Goal: Find specific page/section: Find specific page/section

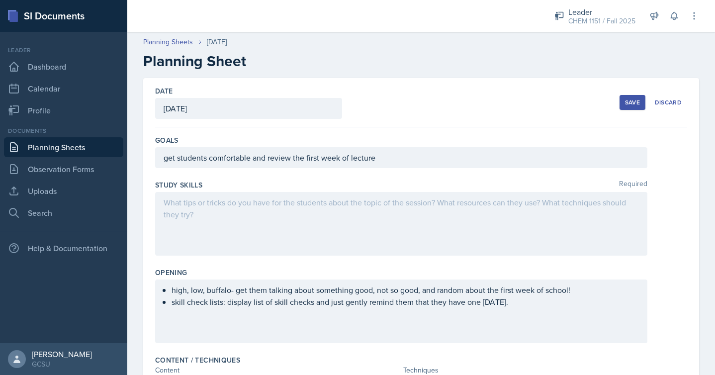
click at [628, 101] on div "Save" at bounding box center [632, 102] width 15 height 8
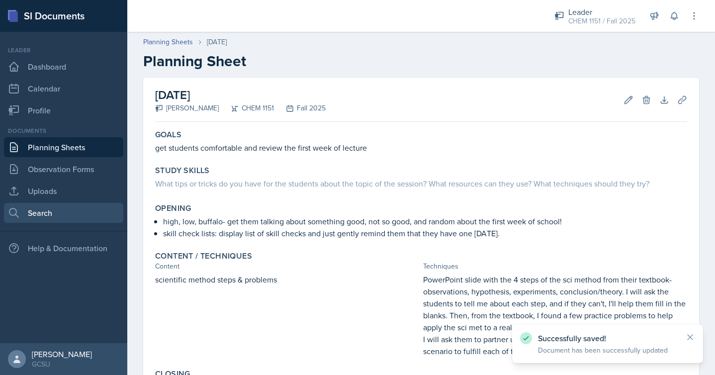
click at [56, 205] on link "Search" at bounding box center [63, 213] width 119 height 20
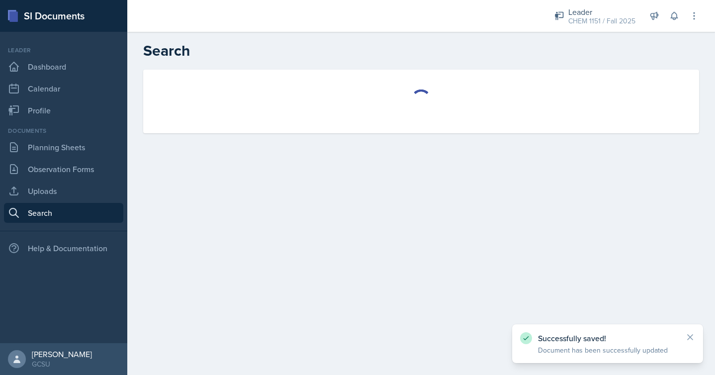
select select "all"
select select "1"
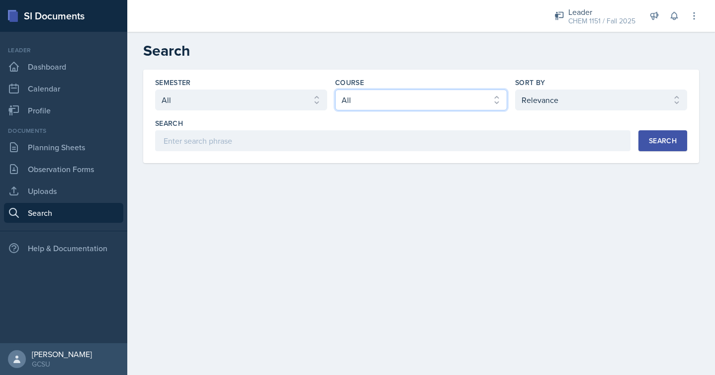
click at [359, 100] on select "Select course All ACCT 3101 ACCT 3102 ASTR 1000 BIOL 1100 BIOL 1107 BIOL 1108 B…" at bounding box center [421, 100] width 172 height 21
select select "6c2ef7cf-c78c-4988-858d-cab6c64a7a66"
click at [335, 90] on select "Select course All ACCT 3101 ACCT 3102 ASTR 1000 BIOL 1100 BIOL 1107 BIOL 1108 B…" at bounding box center [421, 100] width 172 height 21
click at [646, 134] on button "Search" at bounding box center [663, 140] width 49 height 21
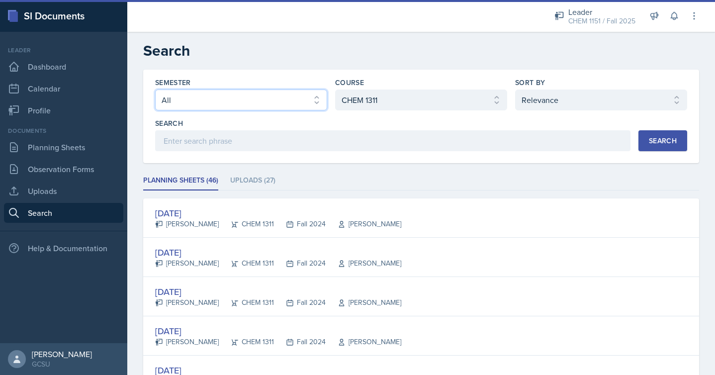
click at [314, 99] on select "Select semester All Fall 2025 Spring 2025 Fall 2024 Spring 2024 Fall 2023 Sprin…" at bounding box center [241, 100] width 172 height 21
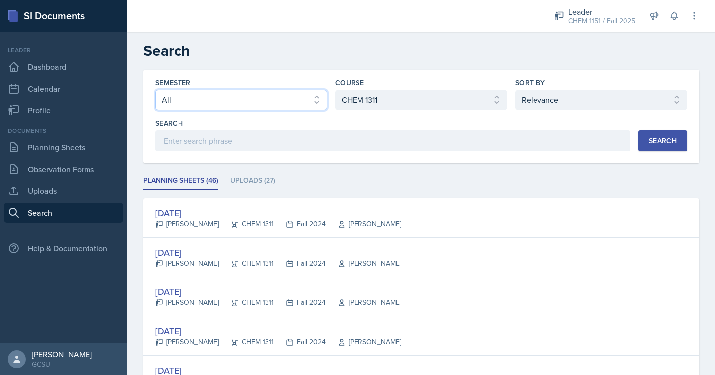
select select "838c426c-7ba8-4b05-94c8-22f19dd4c5cc"
click at [155, 90] on select "Select semester All Fall 2025 Spring 2025 Fall 2024 Spring 2024 Fall 2023 Sprin…" at bounding box center [241, 100] width 172 height 21
click at [648, 147] on button "Search" at bounding box center [663, 140] width 49 height 21
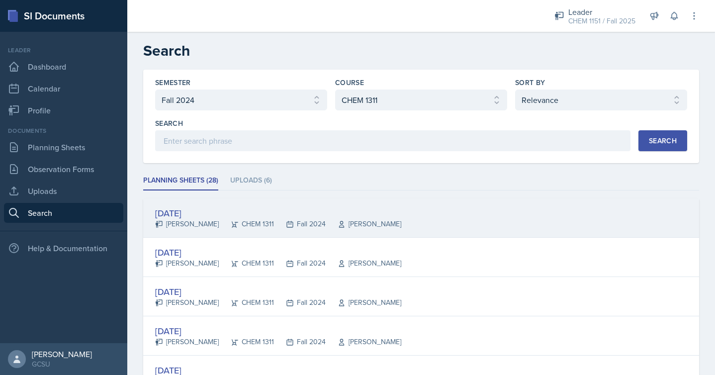
click at [312, 206] on div "[DATE]" at bounding box center [278, 212] width 246 height 13
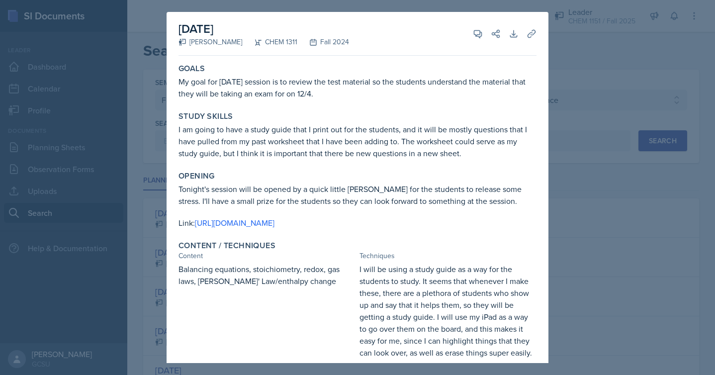
scroll to position [77, 0]
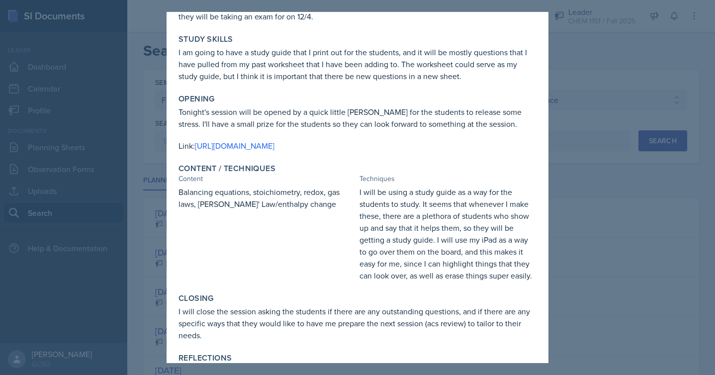
click at [598, 203] on div at bounding box center [357, 187] width 715 height 375
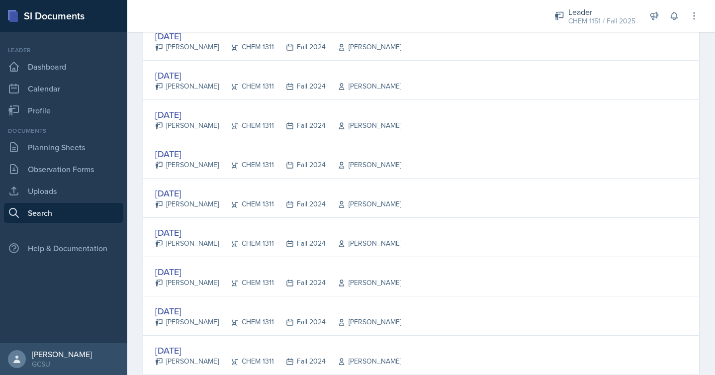
scroll to position [986, 0]
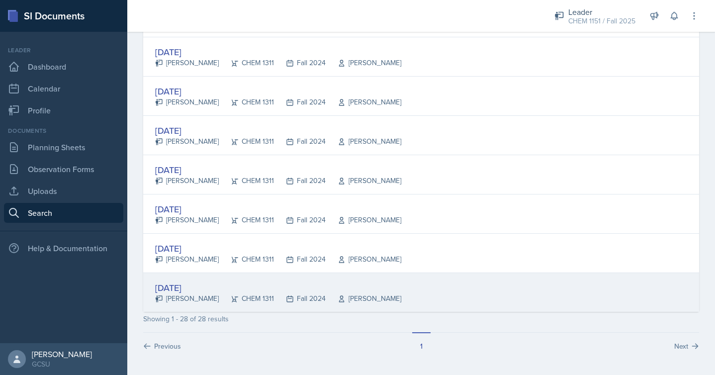
click at [418, 290] on div "[DATE] [PERSON_NAME] CHEM 1311 Fall 2024 [PERSON_NAME]" at bounding box center [421, 292] width 556 height 39
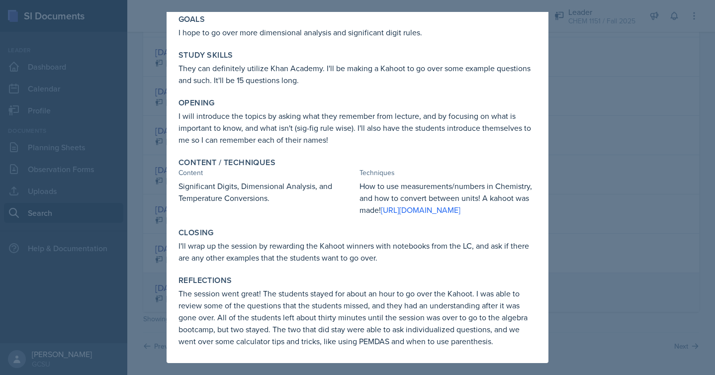
scroll to position [61, 0]
click at [418, 205] on link "[URL][DOMAIN_NAME]" at bounding box center [421, 209] width 80 height 11
click at [622, 90] on div at bounding box center [357, 187] width 715 height 375
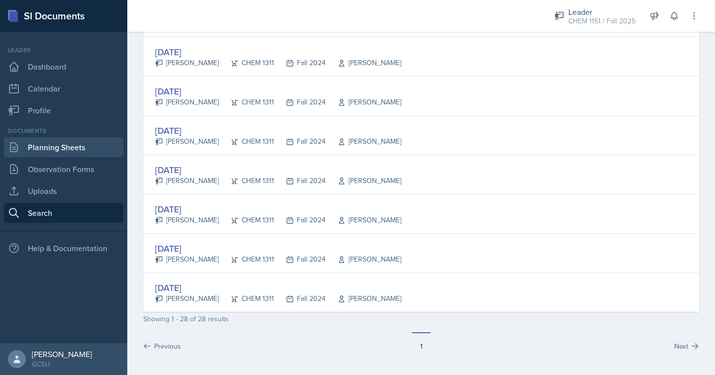
click at [92, 152] on link "Planning Sheets" at bounding box center [63, 147] width 119 height 20
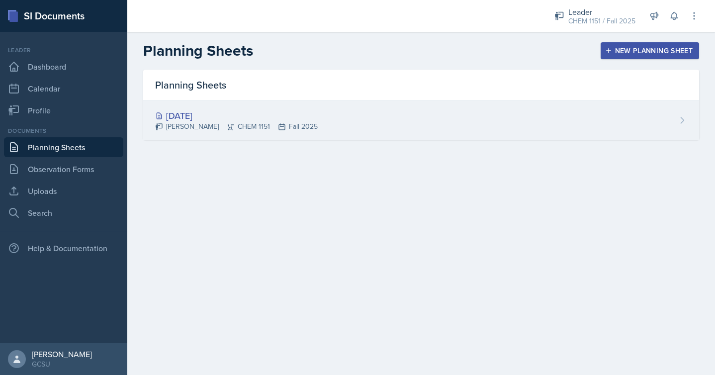
click at [335, 118] on div "[DATE] Odeya Atar CHEM 1151 Fall 2025" at bounding box center [421, 120] width 556 height 39
